Goal: Information Seeking & Learning: Learn about a topic

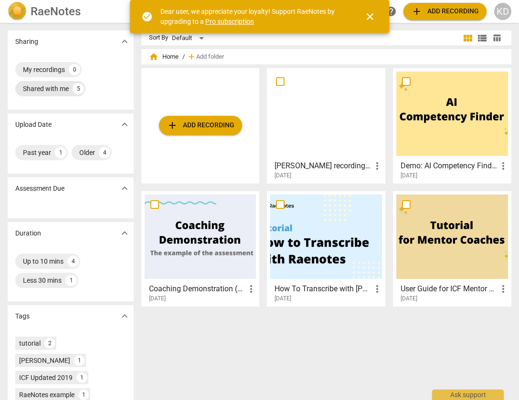
click at [44, 91] on div "Shared with me" at bounding box center [46, 89] width 46 height 10
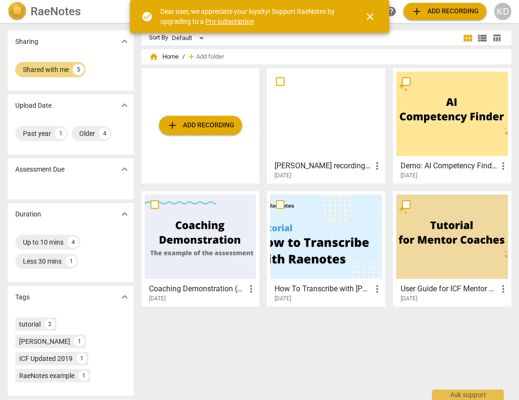
click at [336, 145] on div at bounding box center [326, 114] width 112 height 84
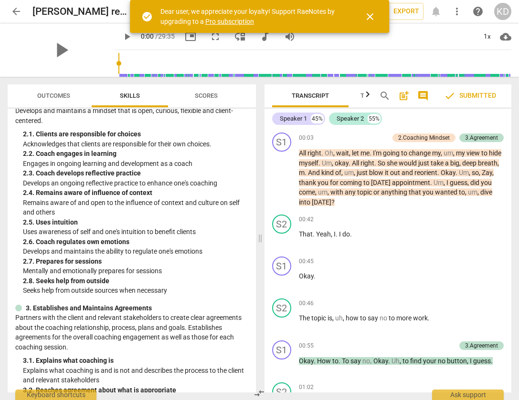
scroll to position [257, 0]
click at [197, 101] on span "Scores" at bounding box center [206, 96] width 46 height 13
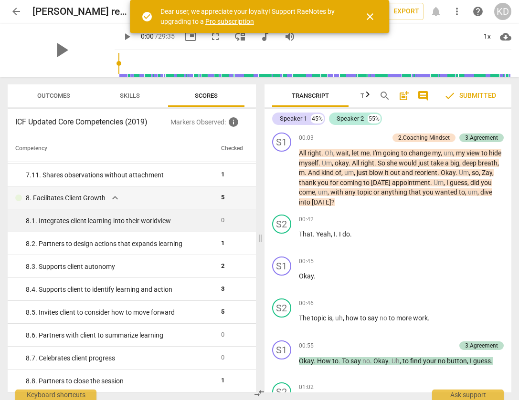
scroll to position [0, 0]
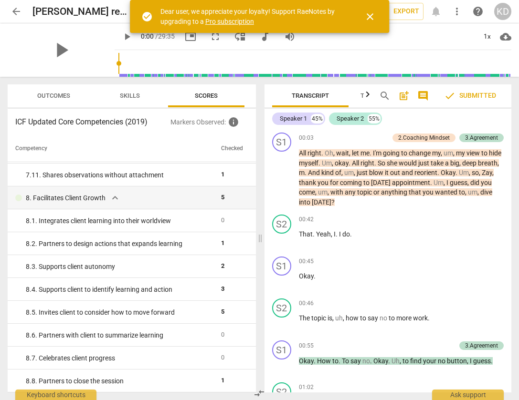
click at [404, 96] on span "post_add" at bounding box center [403, 95] width 11 height 11
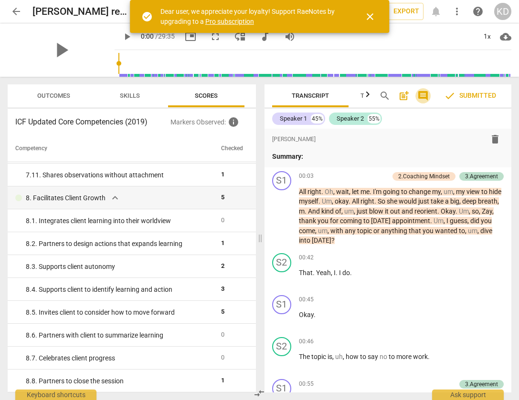
click at [424, 96] on span "comment" at bounding box center [422, 95] width 11 height 11
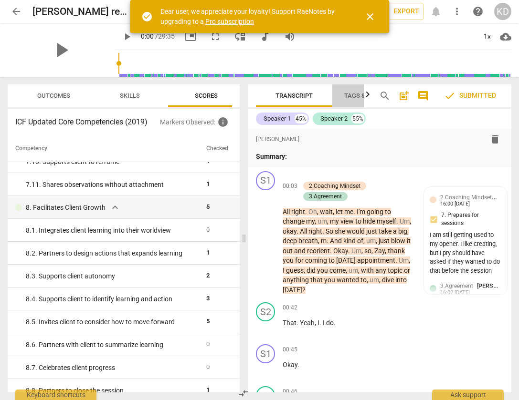
click at [351, 94] on span "Tags & Speakers" at bounding box center [370, 95] width 52 height 7
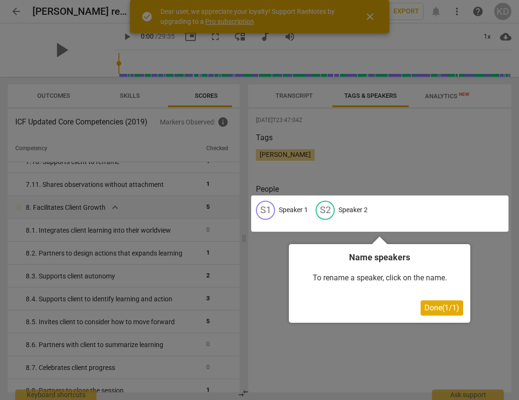
click at [346, 178] on div at bounding box center [259, 200] width 519 height 400
click at [282, 257] on div at bounding box center [259, 200] width 519 height 400
click at [302, 96] on div at bounding box center [259, 200] width 519 height 400
click at [450, 307] on span "Done ( 1 / 1 )" at bounding box center [441, 308] width 35 height 9
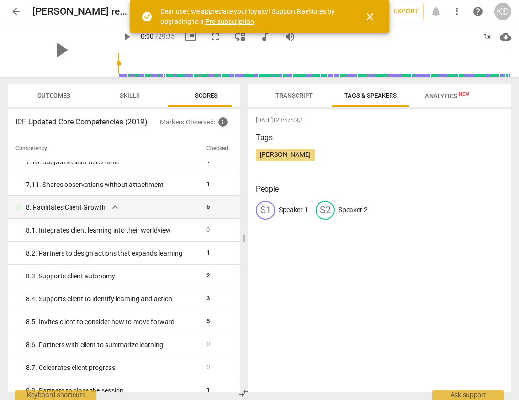
click at [292, 97] on span "Transcript" at bounding box center [293, 95] width 37 height 7
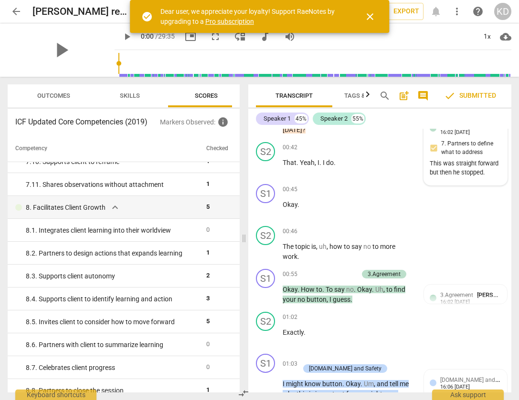
scroll to position [163, 0]
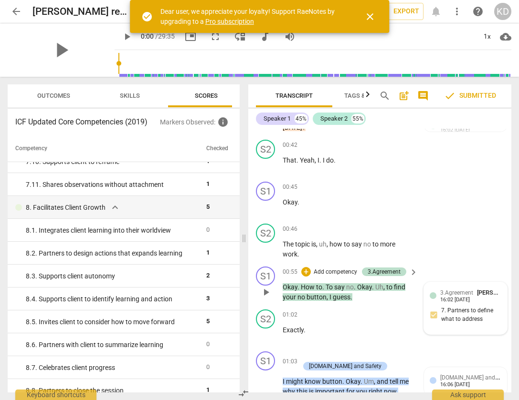
click at [458, 290] on span "3.Agreement" at bounding box center [456, 293] width 33 height 7
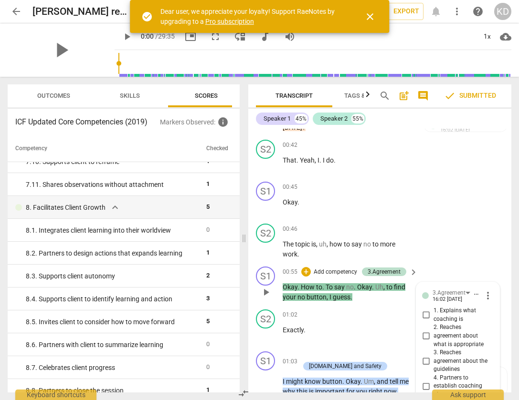
scroll to position [441, 0]
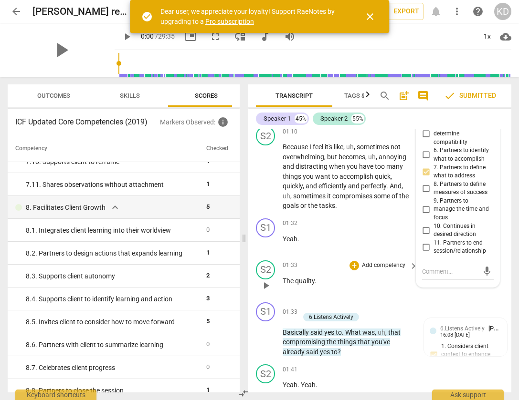
click at [458, 290] on div "S2 play_arrow pause 01:33 + Add competency keyboard_arrow_right The quality ." at bounding box center [379, 278] width 263 height 42
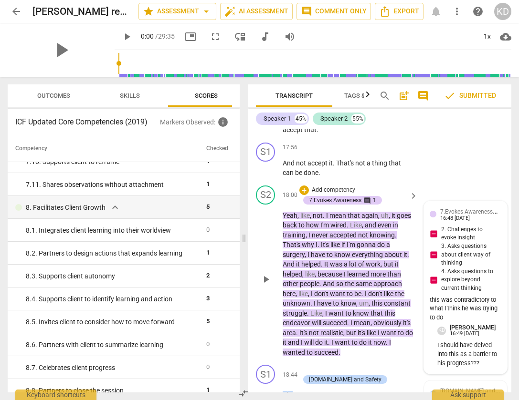
scroll to position [5379, 0]
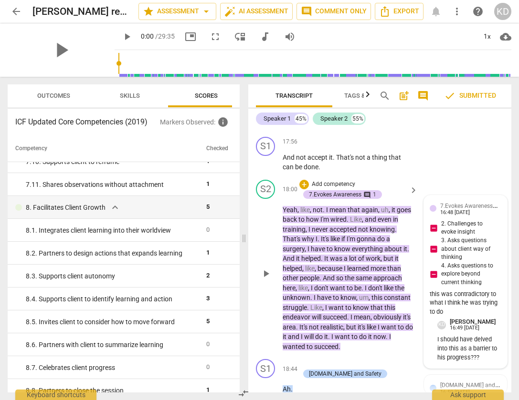
click at [496, 202] on span "[PERSON_NAME]" at bounding box center [519, 205] width 46 height 7
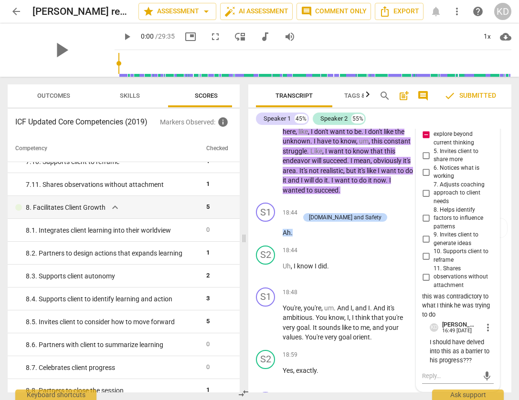
scroll to position [5536, 0]
click at [373, 199] on div "S1 play_arrow pause 18:44 + Add competency [DOMAIN_NAME] and Safety keyboard_ar…" at bounding box center [379, 220] width 263 height 43
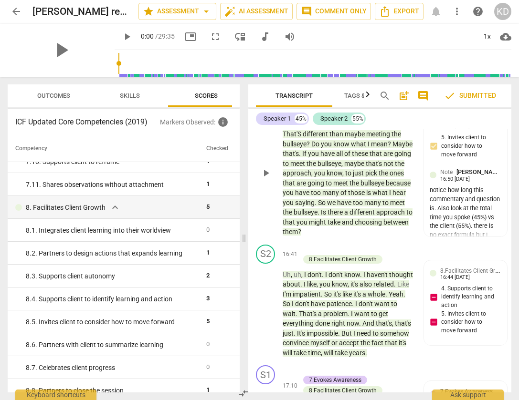
scroll to position [4924, 0]
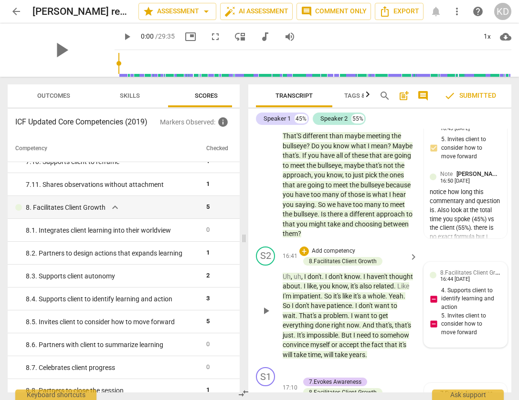
click at [454, 268] on span "8.Facilitates Client Growth" at bounding box center [474, 272] width 68 height 9
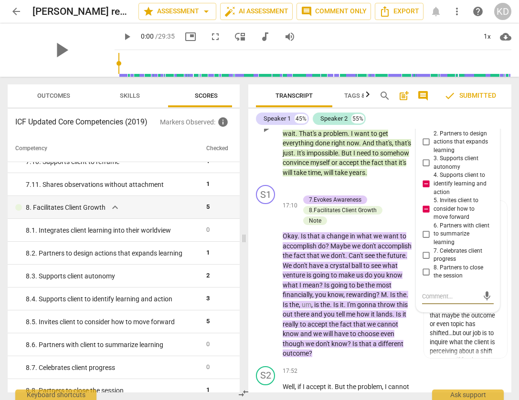
scroll to position [5107, 0]
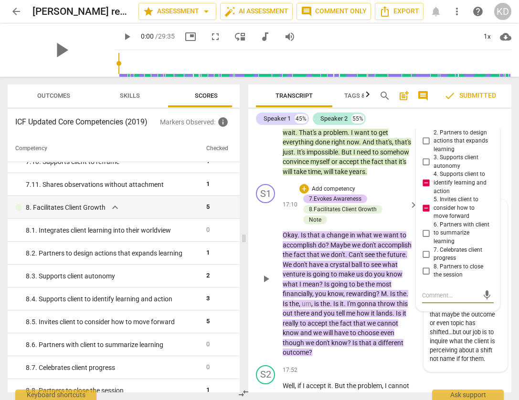
click at [468, 314] on div "your intuition here is good that maybe the outcome or even topic has shifted...…" at bounding box center [466, 333] width 72 height 63
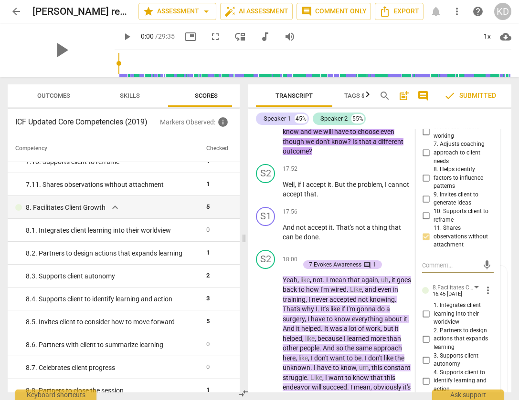
scroll to position [5324, 0]
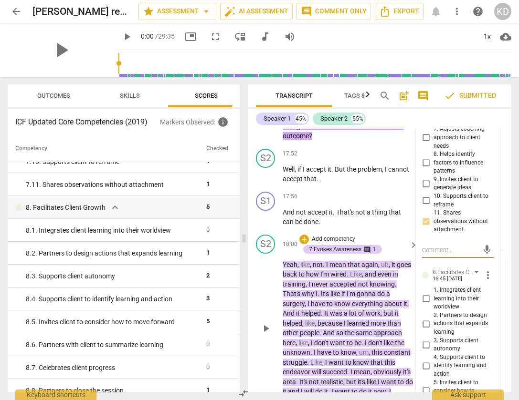
click at [381, 304] on p "Yeah , like , not . I mean that again , uh , it goes back to how I'm wired . Li…" at bounding box center [348, 333] width 130 height 147
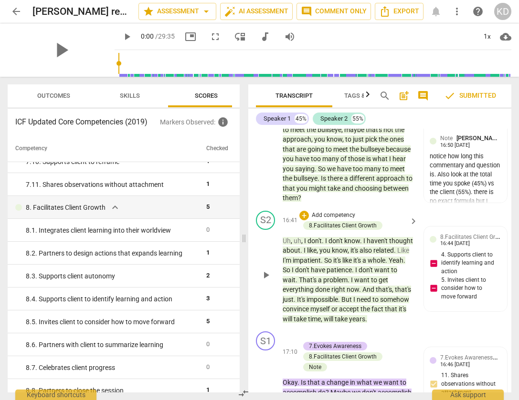
scroll to position [4958, 0]
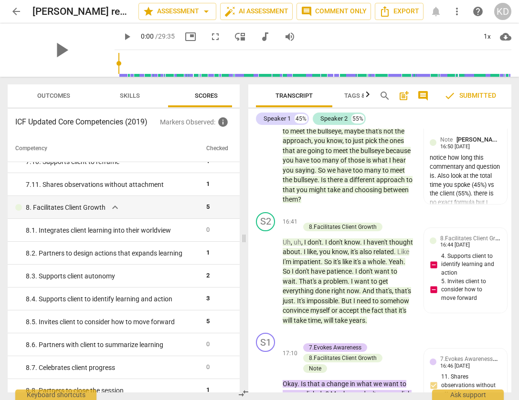
click at [495, 233] on span "8.Facilitates Client Growth" at bounding box center [474, 237] width 68 height 9
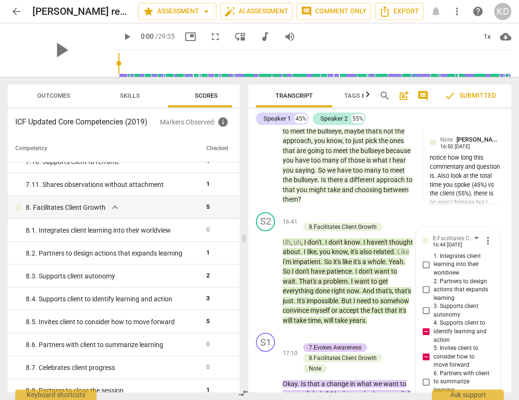
scroll to position [5120, 0]
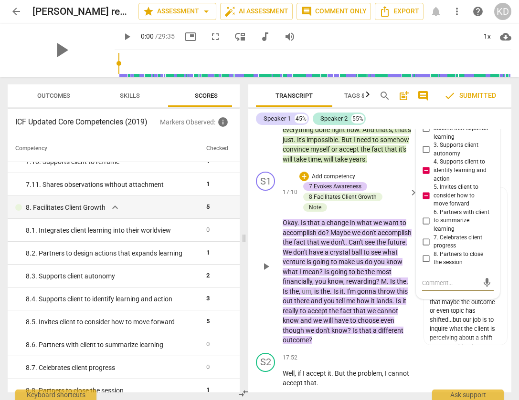
click at [386, 324] on div "S1 play_arrow pause 17:10 + Add competency 7.Evokes Awareness 8.Facilitates Cli…" at bounding box center [379, 258] width 263 height 181
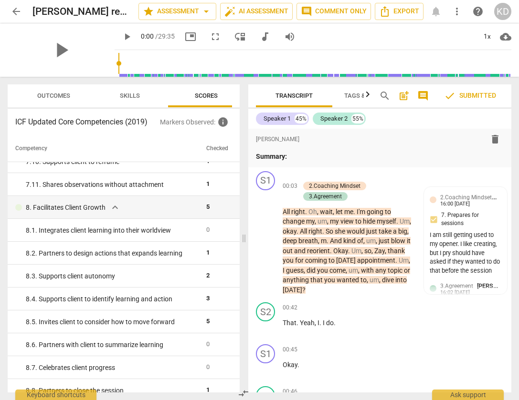
scroll to position [0, 0]
